Goal: Information Seeking & Learning: Learn about a topic

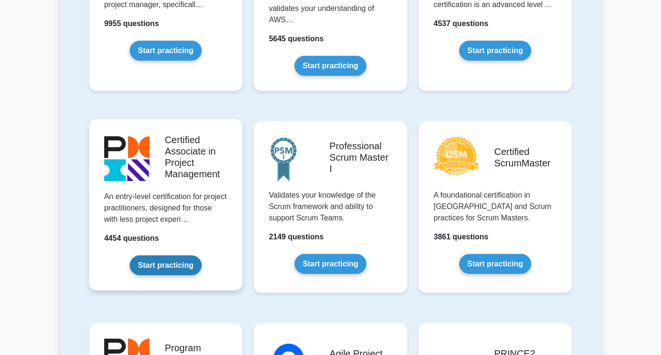
scroll to position [315, 0]
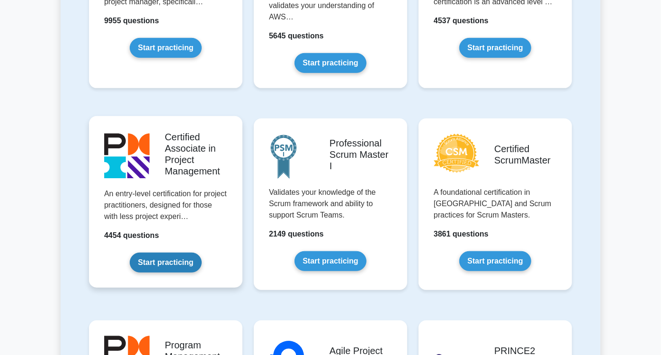
click at [130, 252] on link "Start practicing" at bounding box center [166, 262] width 72 height 20
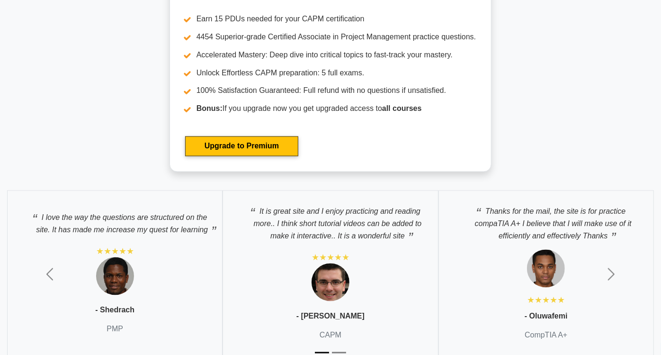
scroll to position [3316, 0]
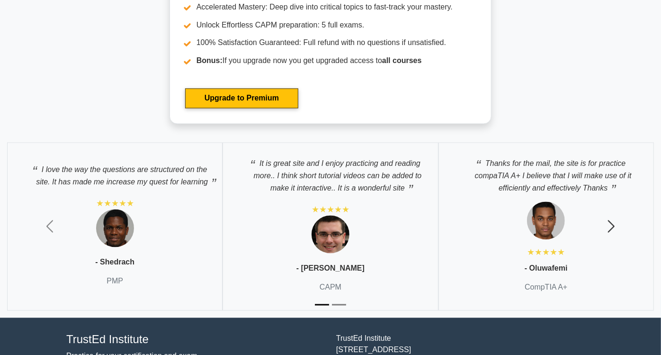
click at [615, 219] on span "button" at bounding box center [611, 226] width 15 height 15
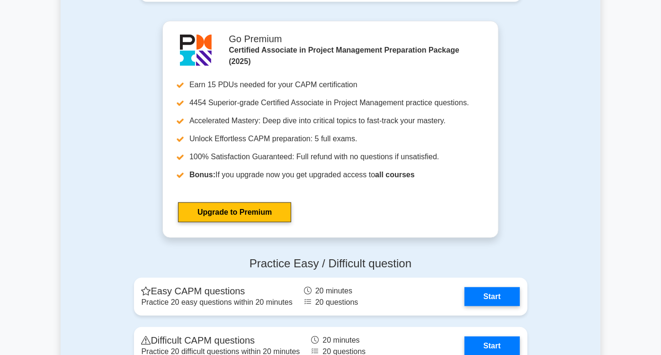
scroll to position [2631, 0]
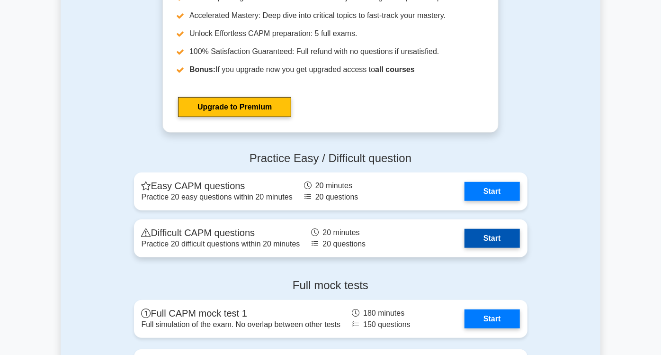
click at [520, 230] on link "Start" at bounding box center [492, 238] width 55 height 19
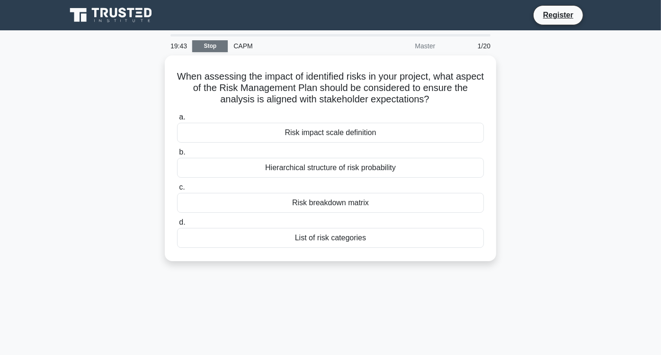
click at [216, 40] on link "Stop" at bounding box center [210, 46] width 36 height 12
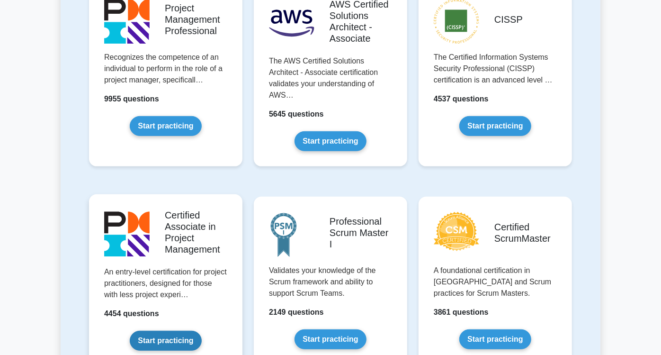
scroll to position [263, 0]
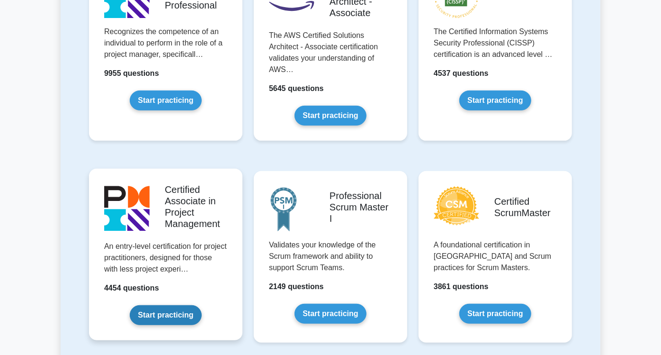
click at [146, 305] on link "Start practicing" at bounding box center [166, 315] width 72 height 20
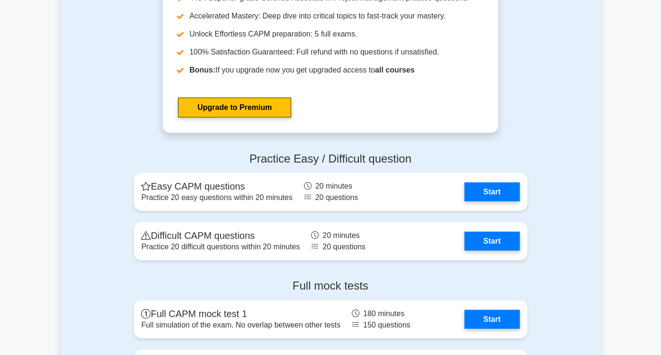
scroll to position [2631, 0]
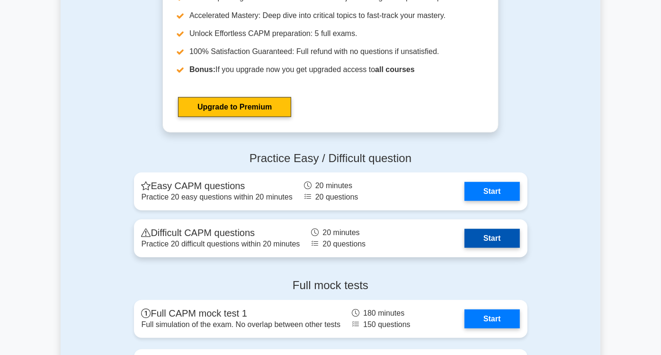
click at [519, 229] on link "Start" at bounding box center [492, 238] width 55 height 19
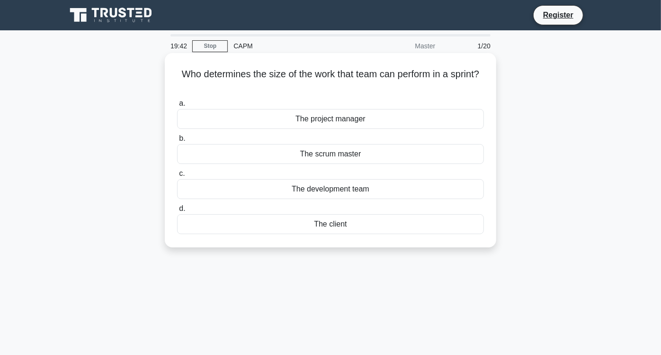
click at [381, 160] on div "The scrum master" at bounding box center [330, 154] width 307 height 20
click at [177, 142] on input "b. The scrum master" at bounding box center [177, 138] width 0 height 6
